Goal: Task Accomplishment & Management: Manage account settings

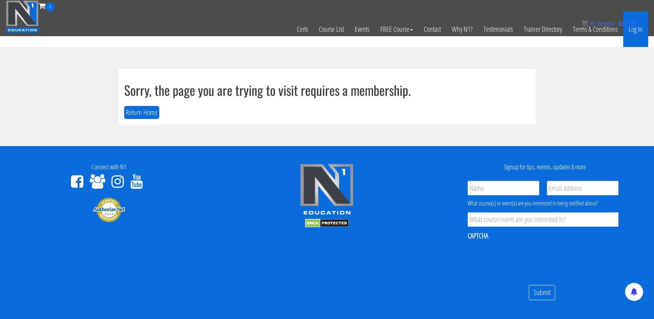
click at [633, 30] on link "Log In" at bounding box center [635, 29] width 25 height 35
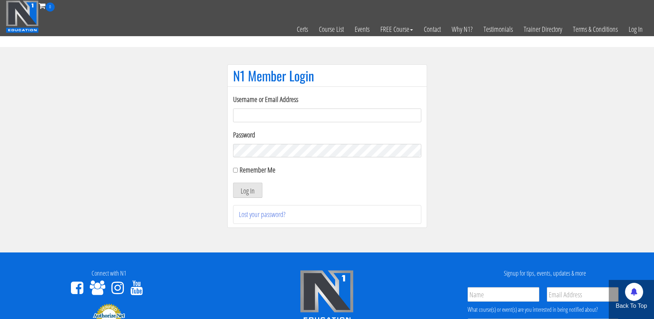
click at [310, 117] on input "Username or Email Address" at bounding box center [327, 116] width 188 height 14
type input "[EMAIL_ADDRESS][DOMAIN_NAME]"
click at [549, 108] on section "N1 Member Login Username or Email Address [EMAIL_ADDRESS][DOMAIN_NAME] Password…" at bounding box center [327, 149] width 654 height 205
